Goal: Task Accomplishment & Management: Understand process/instructions

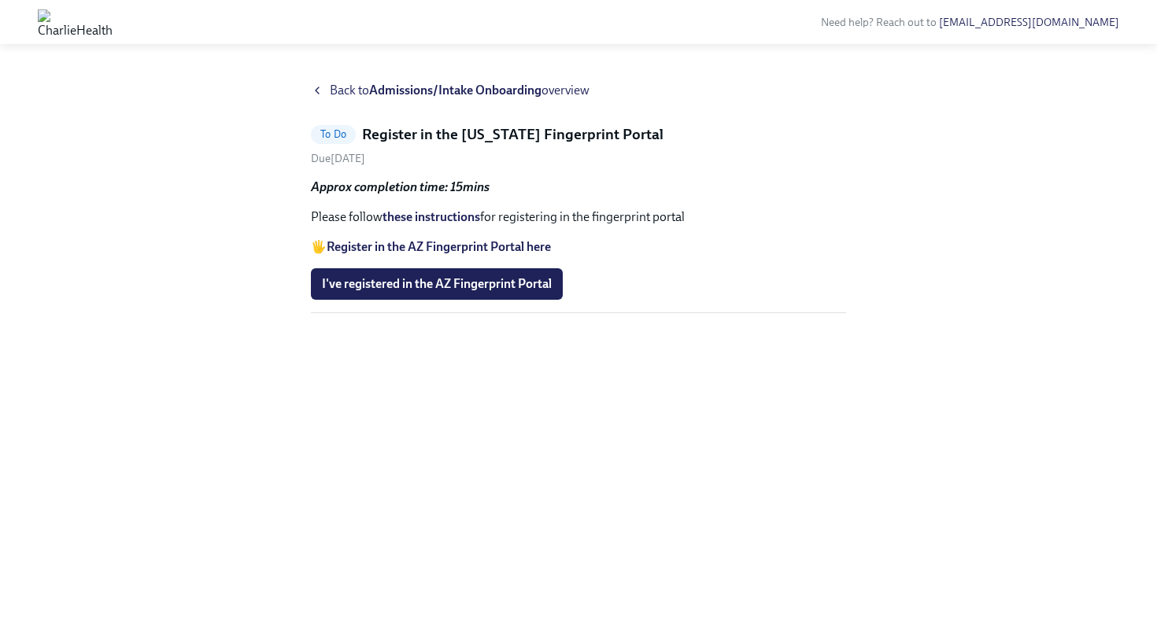
click at [419, 217] on link "these instructions" at bounding box center [432, 216] width 98 height 15
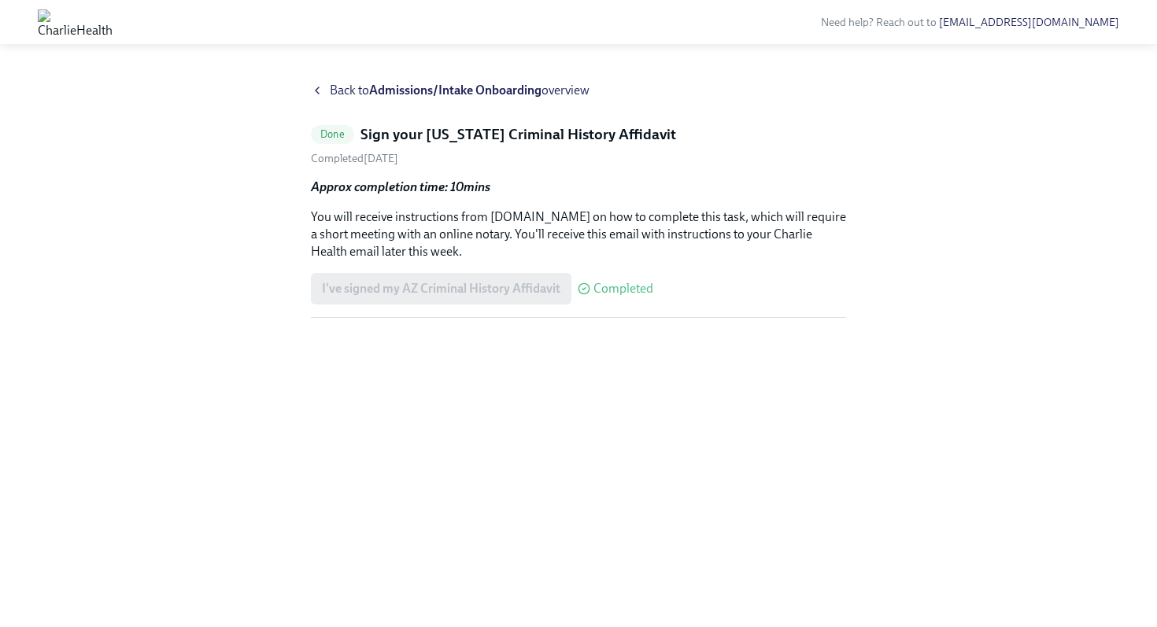
click at [434, 135] on h5 "Sign your [US_STATE] Criminal History Affidavit" at bounding box center [519, 134] width 316 height 20
click at [459, 90] on strong "Admissions/Intake Onboarding" at bounding box center [455, 90] width 172 height 15
